Goal: Task Accomplishment & Management: Use online tool/utility

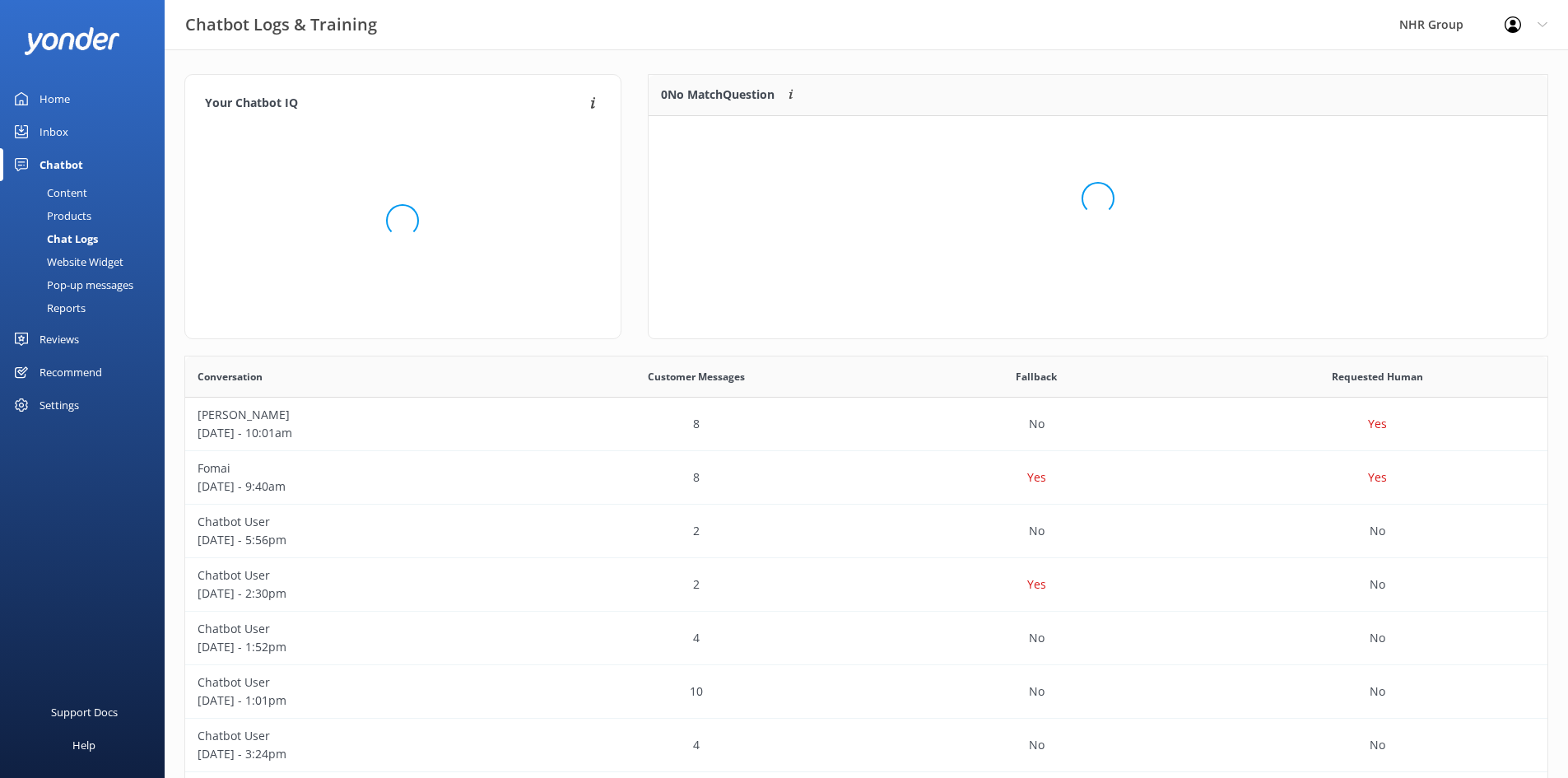
scroll to position [565, 1350]
